Goal: Information Seeking & Learning: Check status

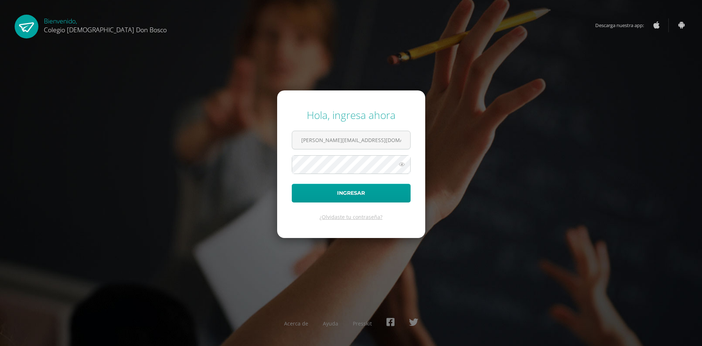
type input "e.mendeza.3cdb@gmail.com"
click at [301, 198] on button "Ingresar" at bounding box center [351, 193] width 119 height 19
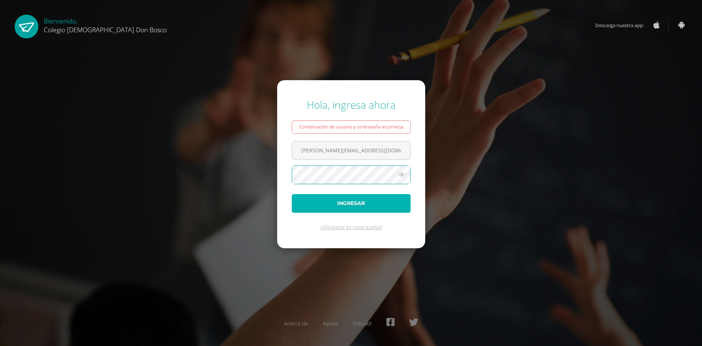
click at [341, 207] on button "Ingresar" at bounding box center [351, 203] width 119 height 19
type input "[PERSON_NAME][EMAIL_ADDRESS][DOMAIN_NAME]"
click at [398, 176] on icon at bounding box center [402, 174] width 10 height 9
click at [356, 201] on button "Ingresar" at bounding box center [351, 203] width 119 height 19
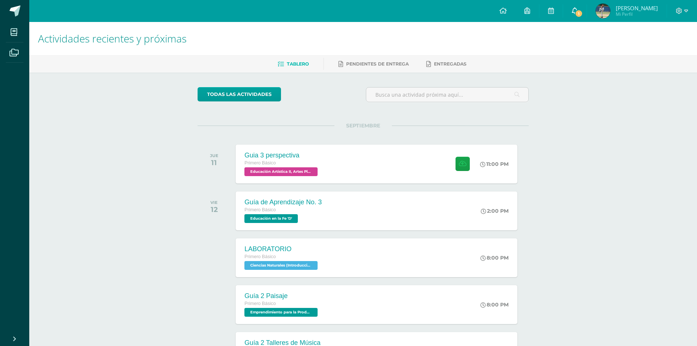
click at [586, 8] on link "1" at bounding box center [574, 11] width 23 height 22
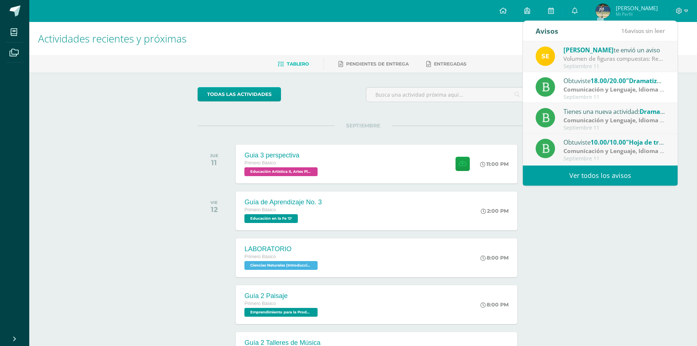
click at [626, 83] on span "18.00/20.00" at bounding box center [607, 80] width 35 height 8
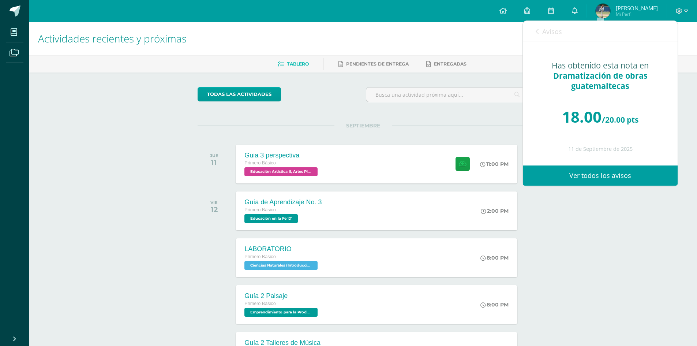
click at [538, 34] on icon at bounding box center [536, 32] width 3 height 6
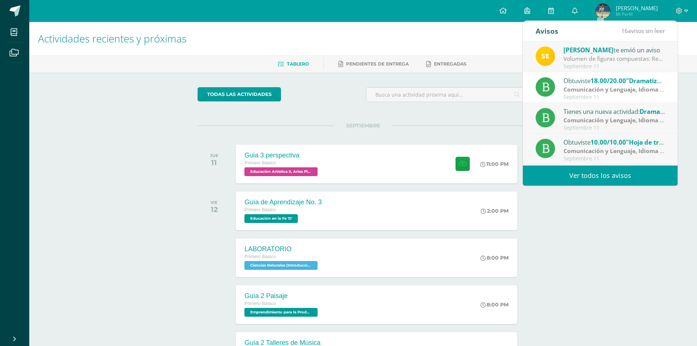
click at [582, 53] on span "[PERSON_NAME]" at bounding box center [588, 50] width 50 height 8
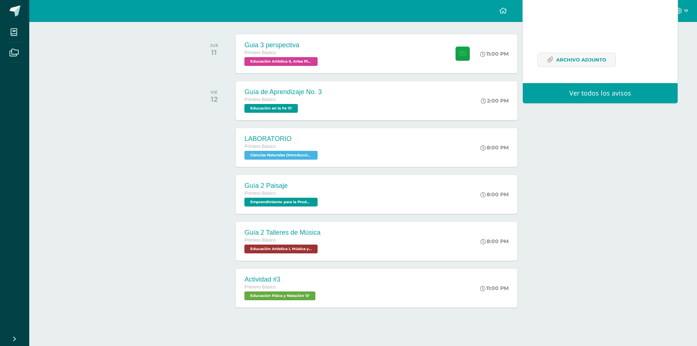
scroll to position [118, 0]
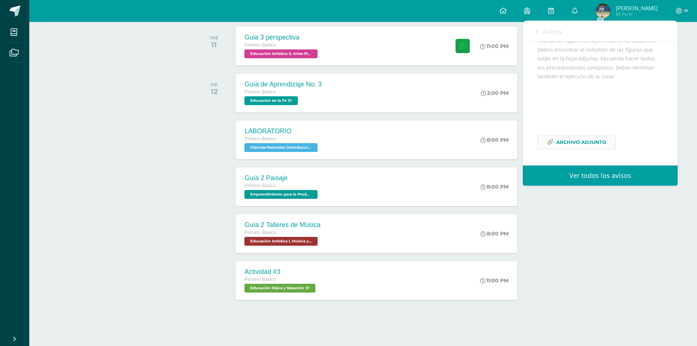
click at [570, 141] on span "Archivo Adjunto" at bounding box center [581, 142] width 50 height 14
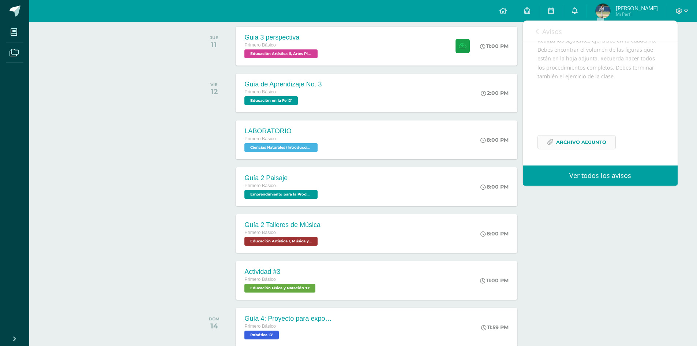
click at [589, 142] on span "Archivo Adjunto" at bounding box center [581, 142] width 50 height 14
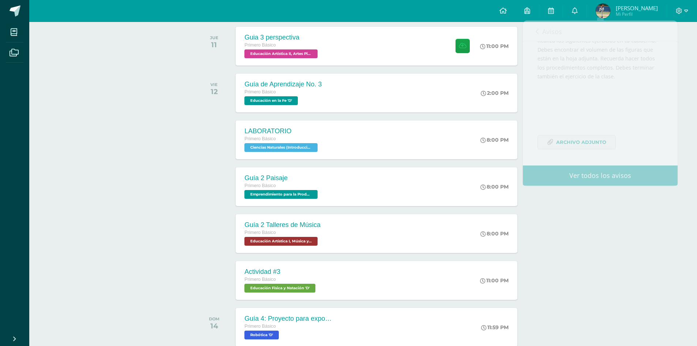
click at [658, 18] on span "Emilio Mi Perfil" at bounding box center [626, 11] width 65 height 15
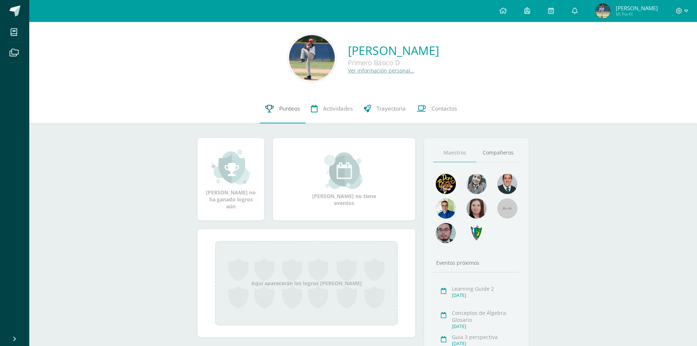
click at [289, 106] on span "Punteos" at bounding box center [289, 109] width 21 height 8
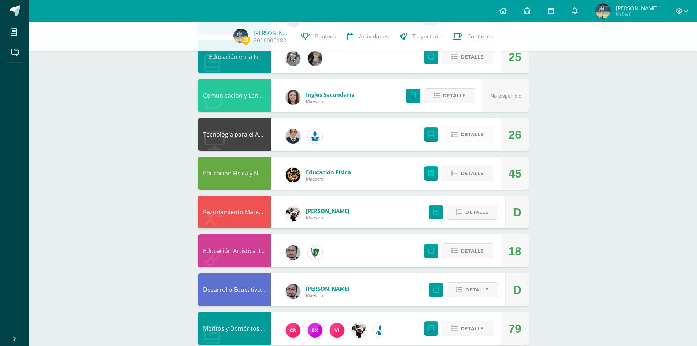
scroll to position [437, 0]
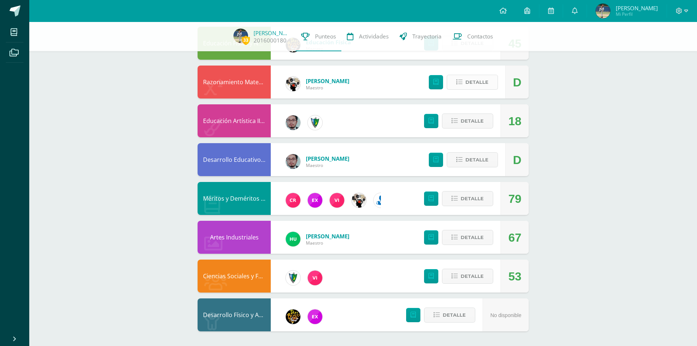
click at [477, 83] on span "Detalle" at bounding box center [476, 82] width 23 height 14
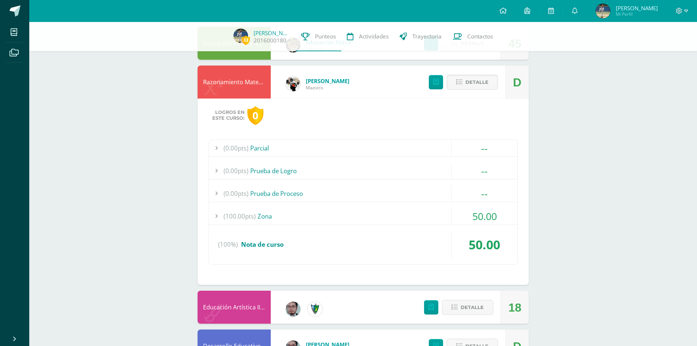
click at [268, 220] on div "(100.00pts) Zona" at bounding box center [363, 216] width 308 height 16
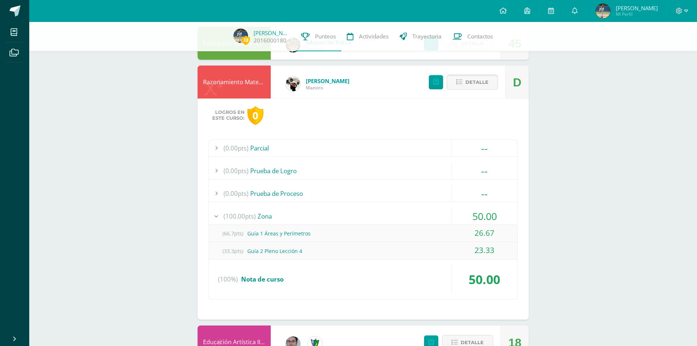
click at [464, 81] on button "Detalle" at bounding box center [472, 82] width 51 height 15
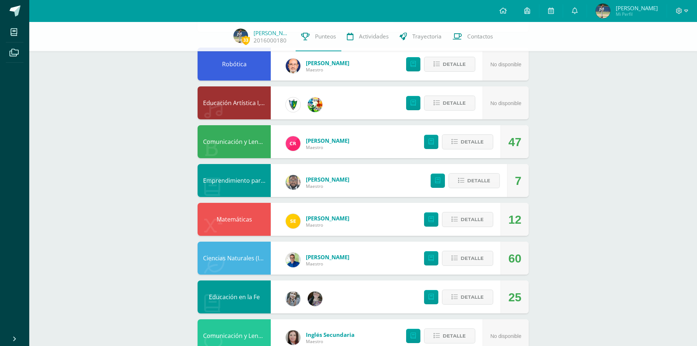
scroll to position [78, 0]
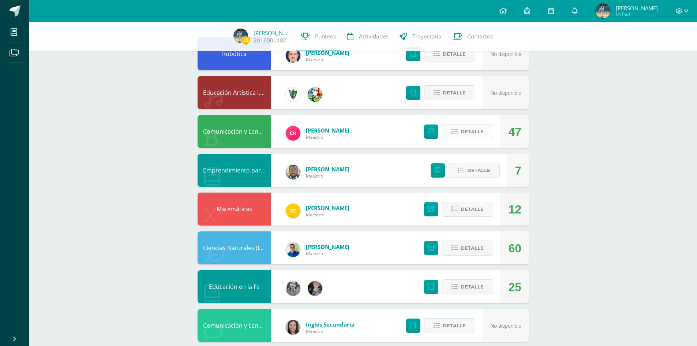
click at [485, 138] on button "Detalle" at bounding box center [467, 131] width 51 height 15
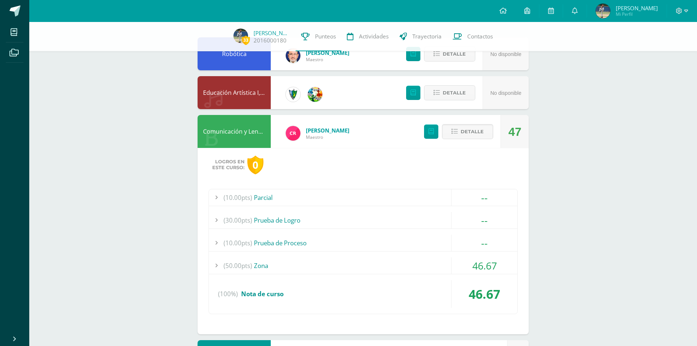
click at [271, 262] on div "(50.00pts) Zona" at bounding box center [363, 265] width 308 height 16
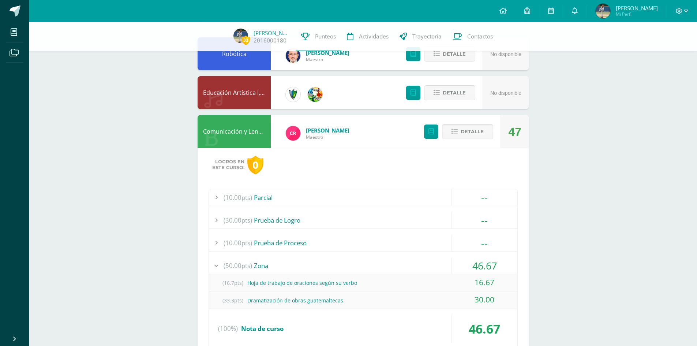
click at [275, 263] on div "(50.00pts) Zona" at bounding box center [363, 265] width 308 height 16
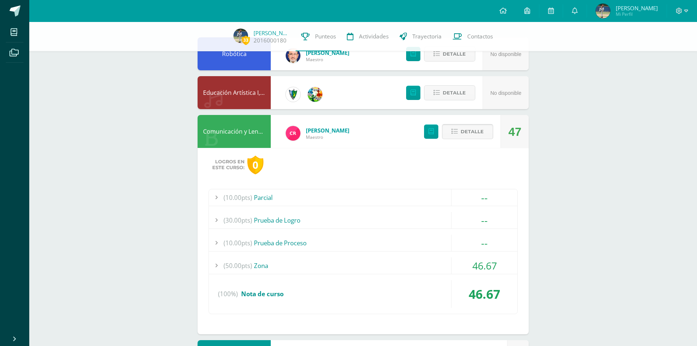
click at [459, 128] on button "Detalle" at bounding box center [467, 131] width 51 height 15
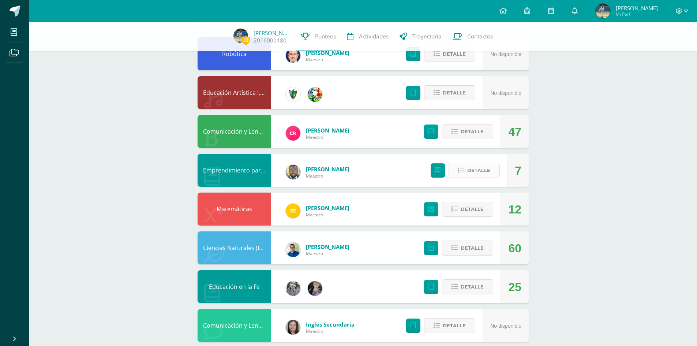
click at [461, 168] on icon at bounding box center [461, 170] width 6 height 6
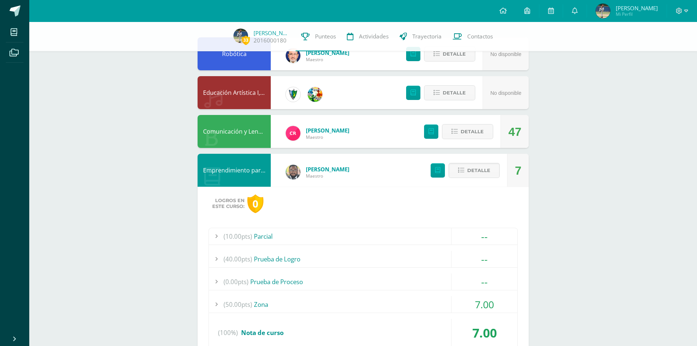
click at [252, 301] on div "(50.00pts) Zona" at bounding box center [363, 304] width 308 height 16
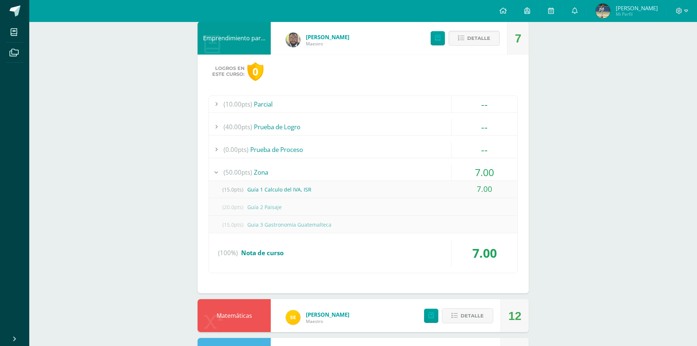
scroll to position [0, 0]
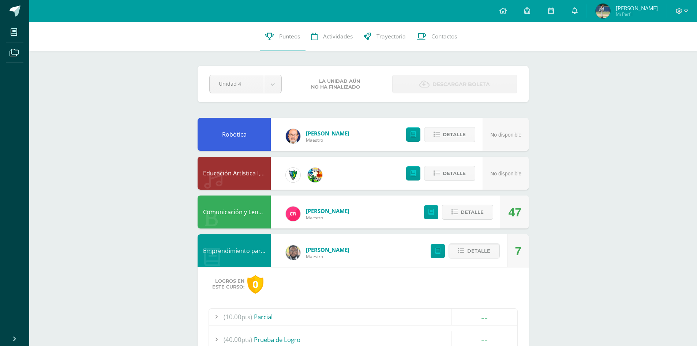
drag, startPoint x: 667, startPoint y: 182, endPoint x: 664, endPoint y: 167, distance: 15.6
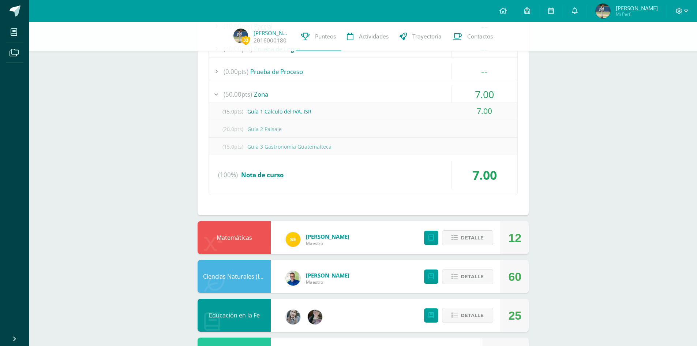
scroll to position [302, 0]
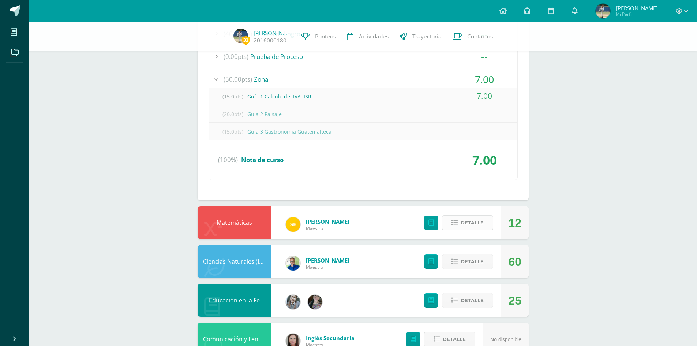
click at [457, 226] on button "Detalle" at bounding box center [467, 222] width 51 height 15
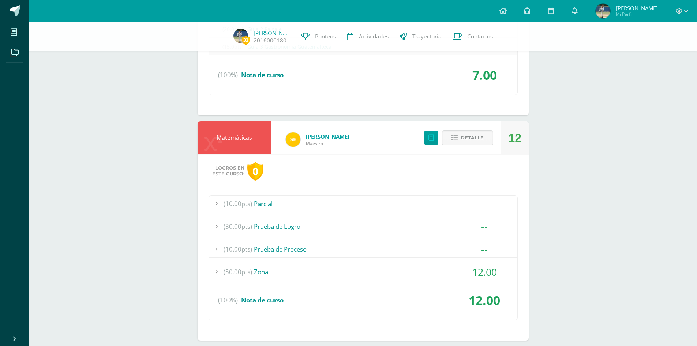
scroll to position [393, 0]
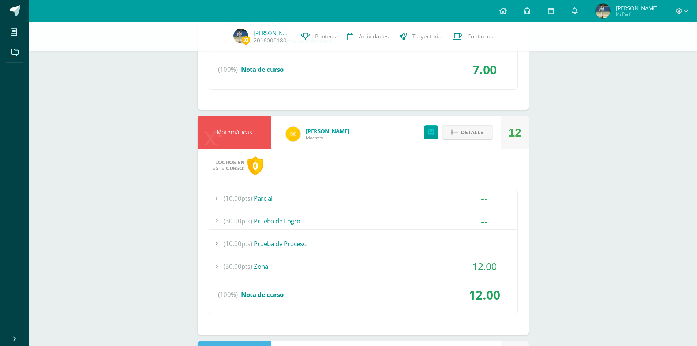
click at [256, 265] on div "(50.00pts) Zona" at bounding box center [363, 266] width 308 height 16
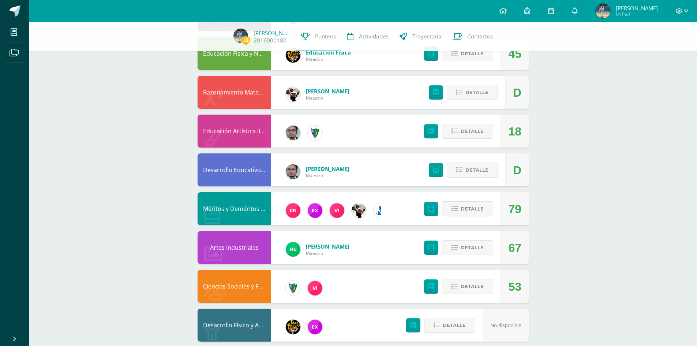
scroll to position [958, 0]
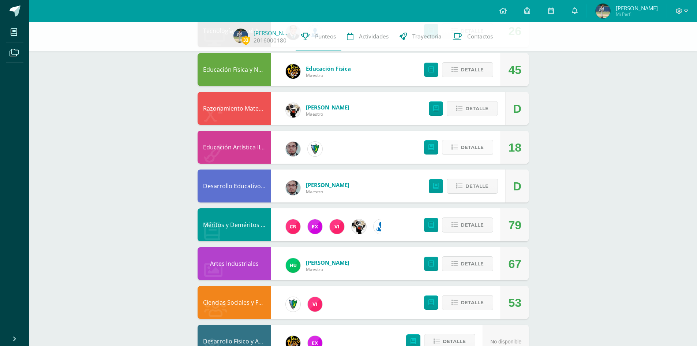
click at [474, 147] on span "Detalle" at bounding box center [471, 147] width 23 height 14
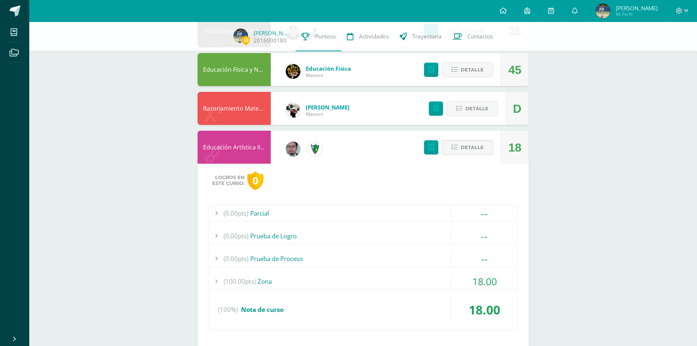
click at [259, 287] on div "(100.00pts) Zona" at bounding box center [363, 281] width 308 height 16
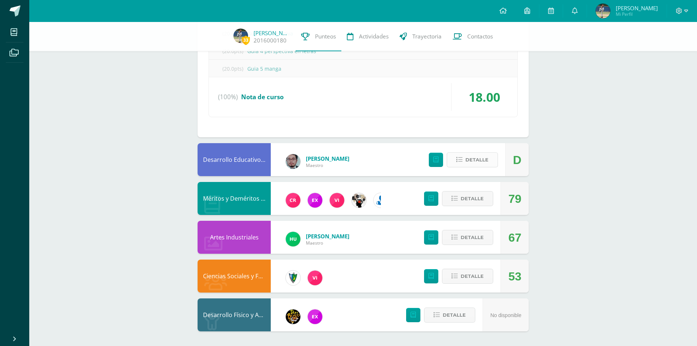
click at [470, 157] on span "Detalle" at bounding box center [476, 160] width 23 height 14
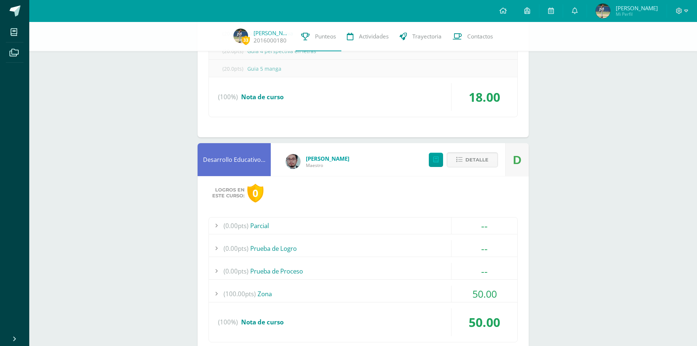
click at [268, 295] on div "(100.00pts) Zona" at bounding box center [363, 293] width 308 height 16
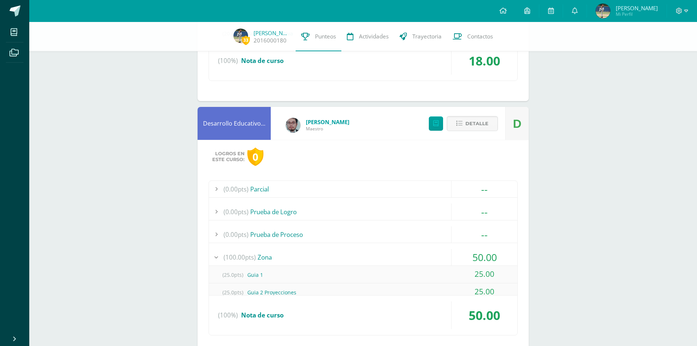
scroll to position [1082, 0]
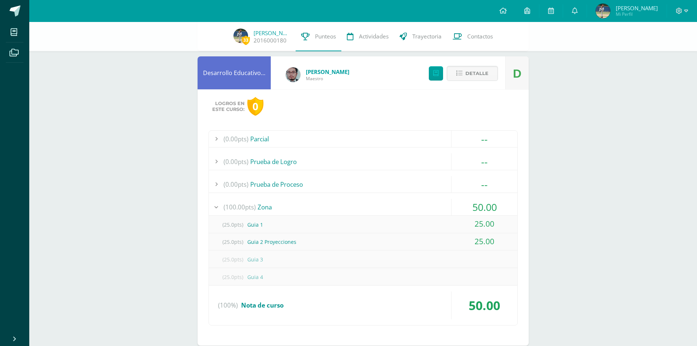
click at [272, 212] on div "(100.00pts) Zona" at bounding box center [363, 207] width 308 height 16
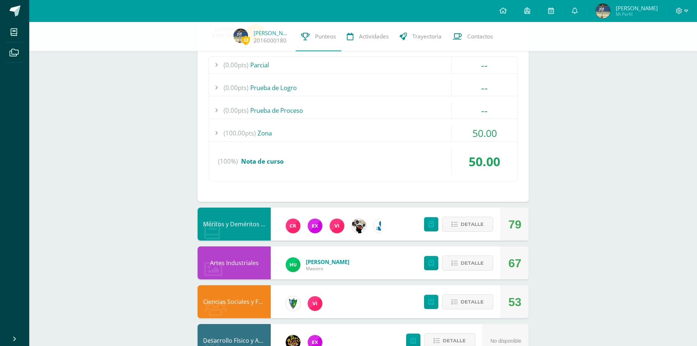
scroll to position [1181, 0]
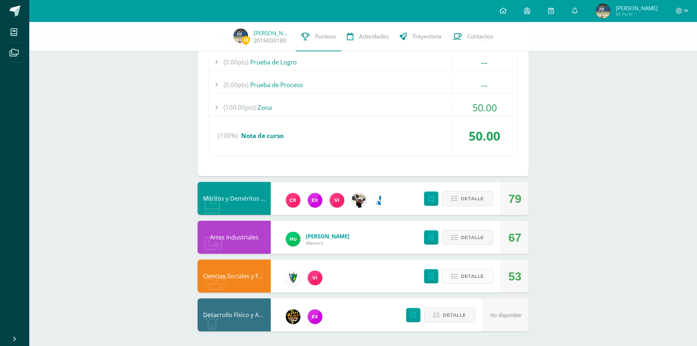
click at [467, 271] on span "Detalle" at bounding box center [471, 276] width 23 height 14
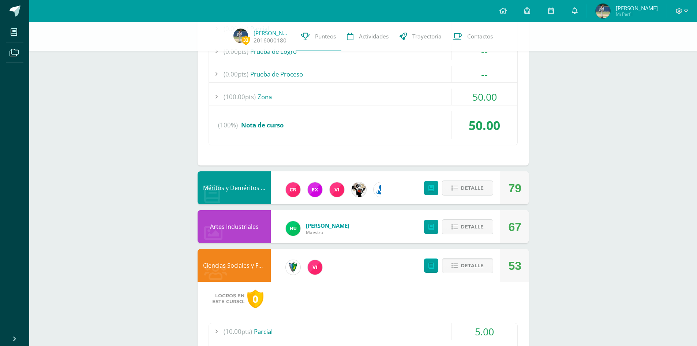
scroll to position [1368, 0]
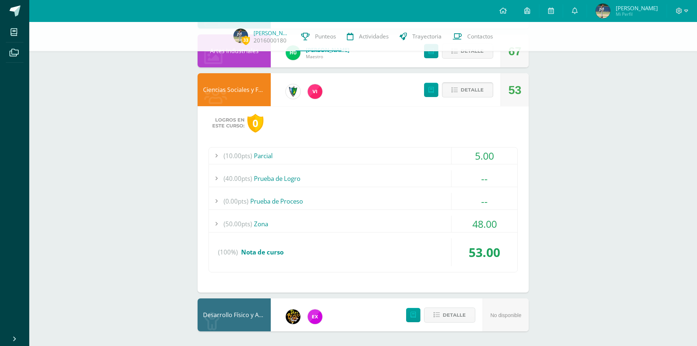
click at [474, 91] on span "Detalle" at bounding box center [471, 90] width 23 height 14
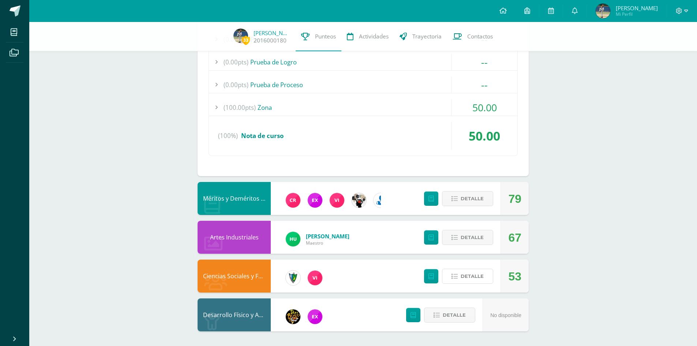
scroll to position [274, 0]
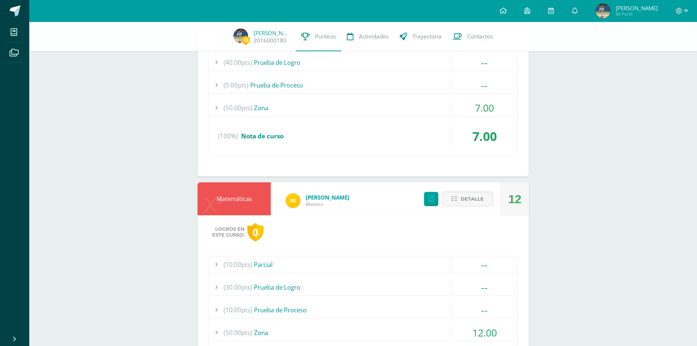
drag, startPoint x: 502, startPoint y: 143, endPoint x: 460, endPoint y: 135, distance: 42.1
